Goal: Obtain resource: Download file/media

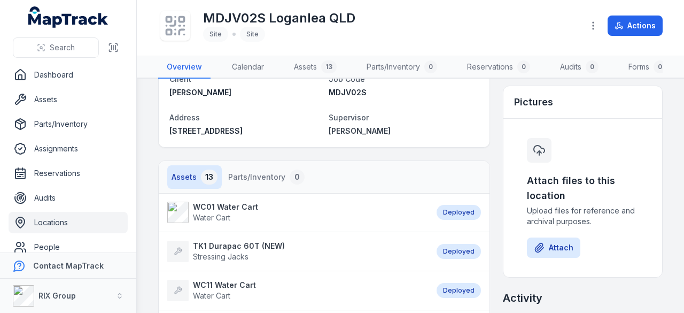
scroll to position [160, 0]
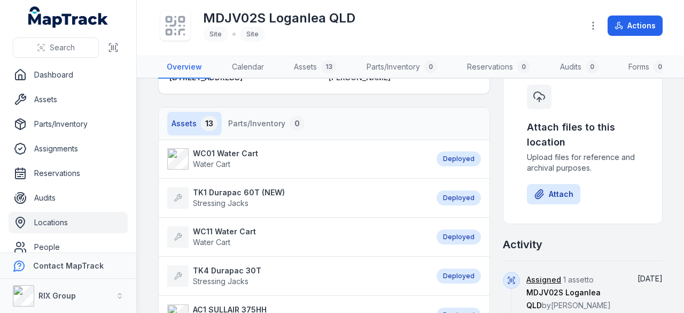
click at [243, 159] on strong "WC01 Water Cart" at bounding box center [225, 153] width 65 height 11
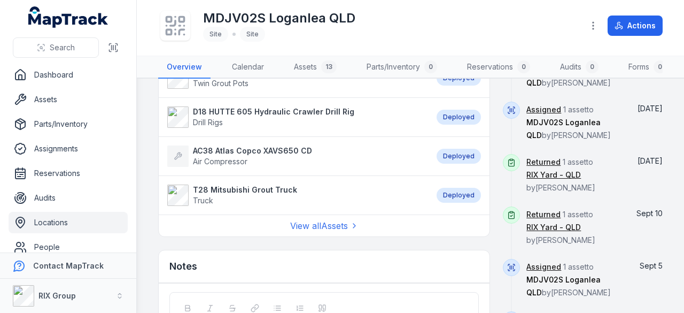
scroll to position [539, 0]
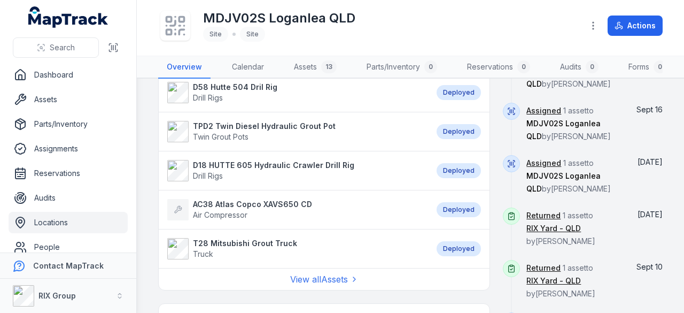
click at [243, 206] on strong "AC38 Atlas Copco XAVS650 CD" at bounding box center [252, 204] width 119 height 11
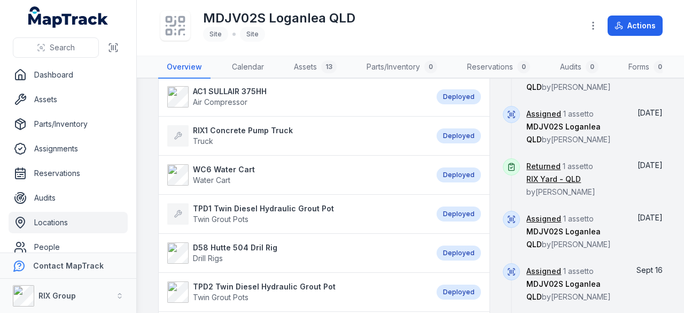
scroll to position [485, 0]
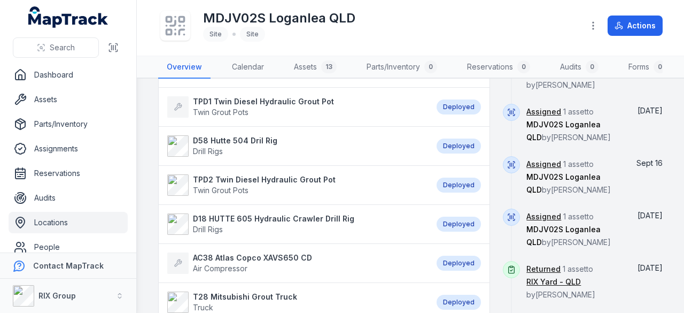
click at [262, 222] on strong "D18 HUTTE 605 Hydraulic Crawler Drill Rig" at bounding box center [273, 218] width 161 height 11
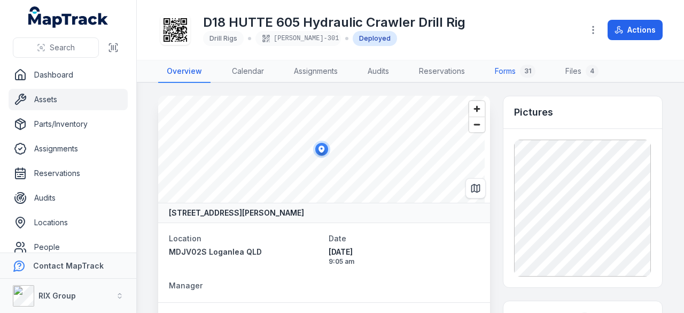
click at [495, 73] on link "Forms 31" at bounding box center [515, 71] width 58 height 22
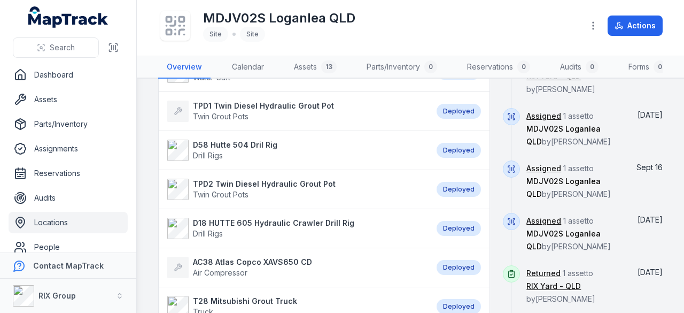
scroll to position [535, 0]
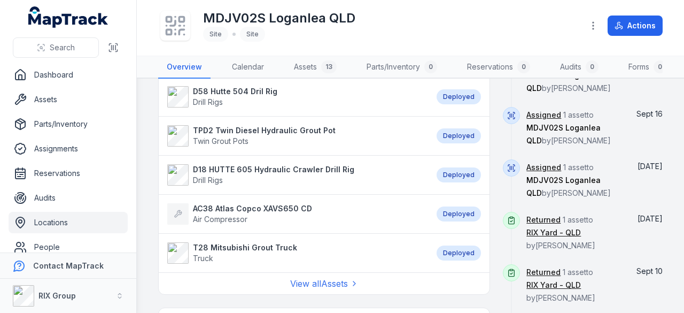
click at [232, 92] on strong "D58 Hutte 504 Dril Rig" at bounding box center [235, 91] width 84 height 11
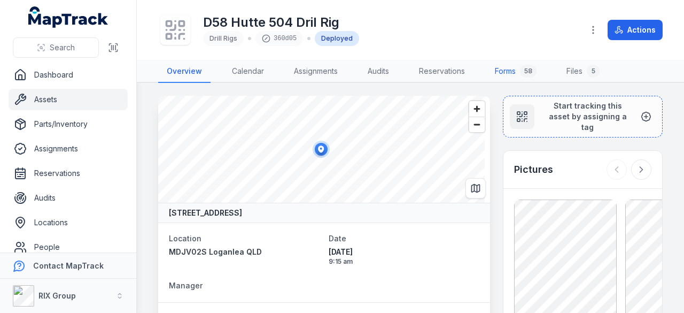
click at [505, 71] on link "Forms 58" at bounding box center [515, 71] width 59 height 22
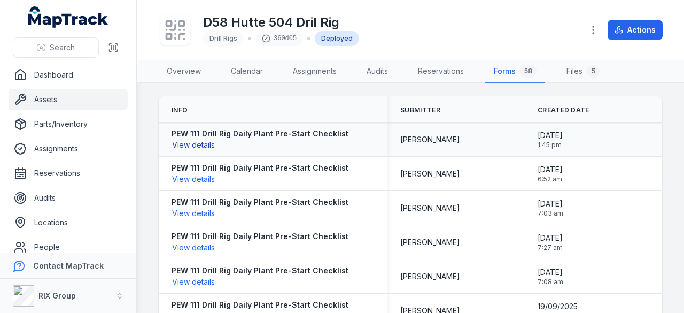
click at [200, 147] on button "View details" at bounding box center [194, 145] width 44 height 12
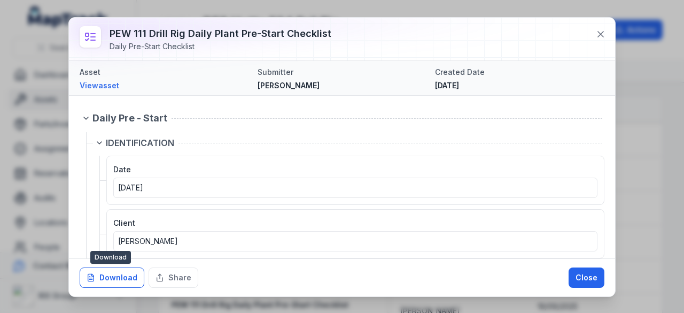
click at [111, 280] on button "Download" at bounding box center [112, 277] width 65 height 20
click at [601, 32] on icon at bounding box center [601, 34] width 11 height 11
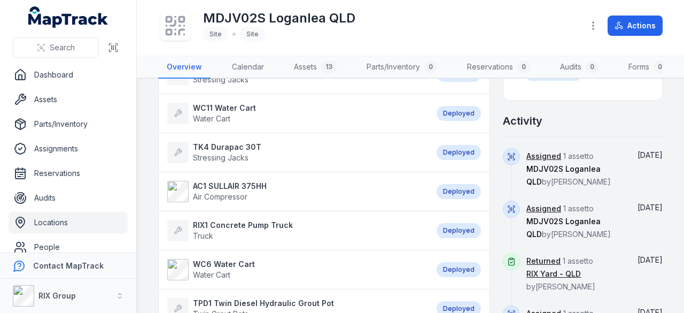
scroll to position [267, 0]
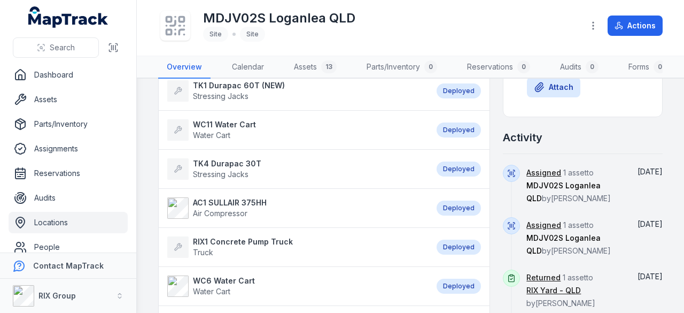
click at [222, 205] on strong "AC1 SULLAIR 375HH" at bounding box center [230, 202] width 74 height 11
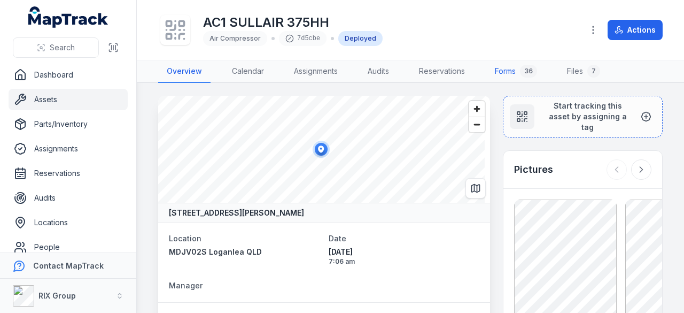
click at [503, 68] on link "Forms 36" at bounding box center [515, 71] width 59 height 22
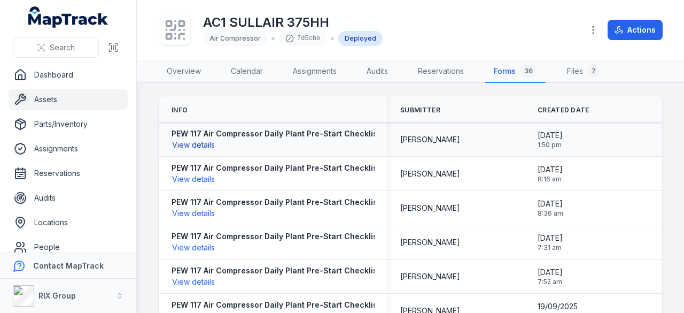
click at [196, 141] on button "View details" at bounding box center [194, 145] width 44 height 12
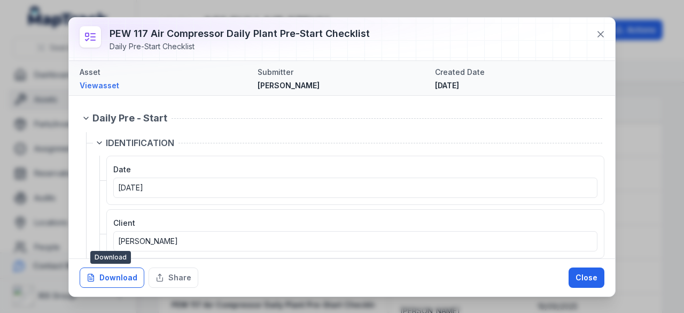
click at [118, 271] on button "Download" at bounding box center [112, 277] width 65 height 20
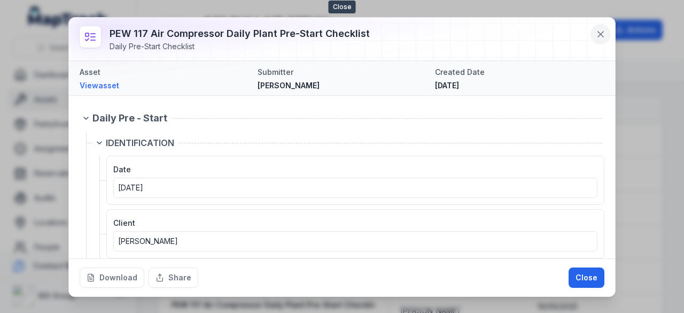
click at [601, 40] on button at bounding box center [601, 34] width 20 height 20
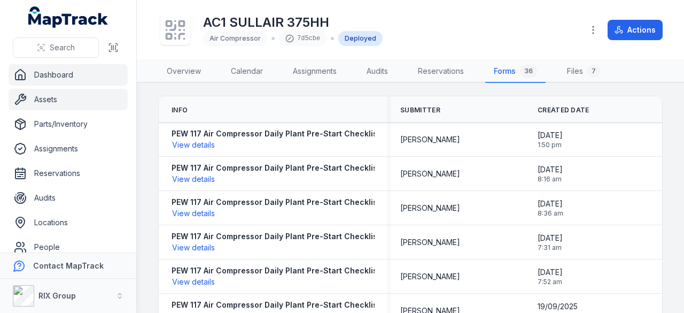
click at [43, 69] on link "Dashboard" at bounding box center [68, 74] width 119 height 21
